Goal: Go to known website: Access a specific website the user already knows

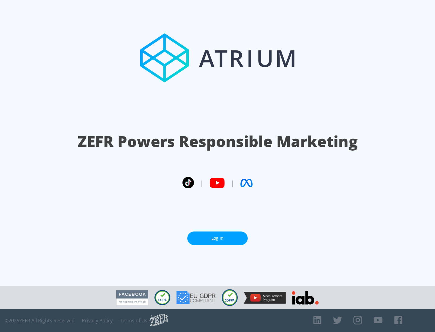
click at [217, 238] on link "Log In" at bounding box center [217, 239] width 60 height 14
